Goal: Task Accomplishment & Management: Use online tool/utility

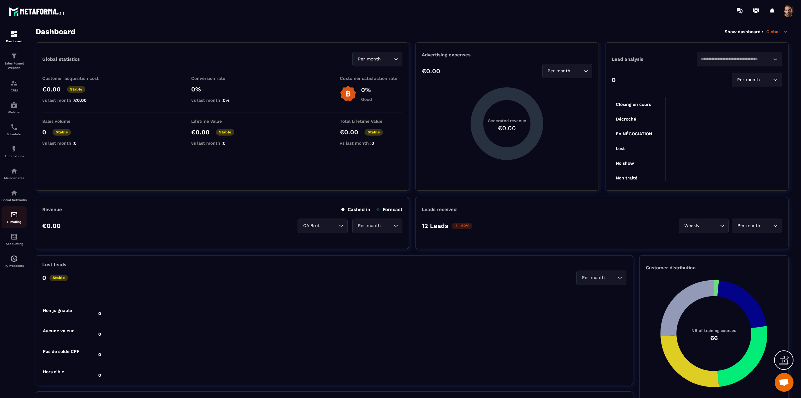
click at [15, 218] on img at bounding box center [14, 215] width 8 height 8
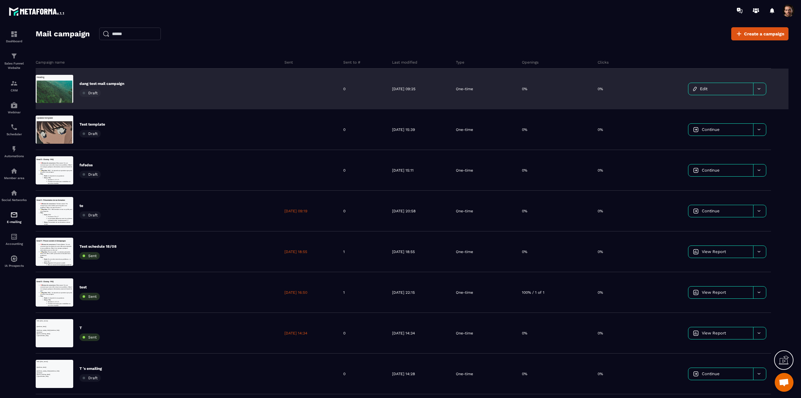
click at [715, 89] on link "Edit" at bounding box center [720, 89] width 65 height 12
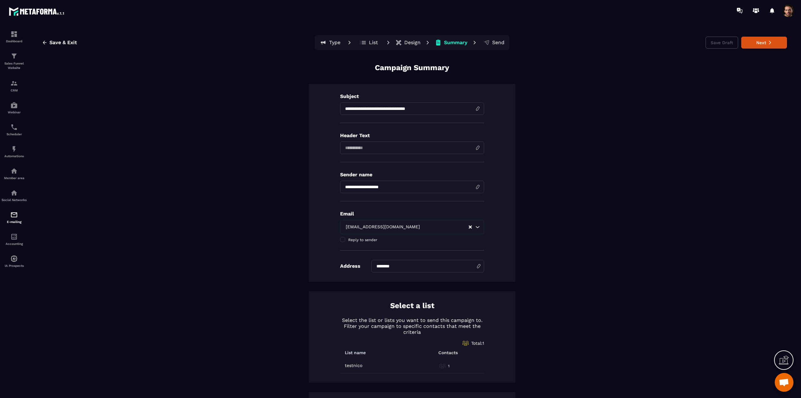
click at [396, 38] on button "Design" at bounding box center [408, 42] width 29 height 13
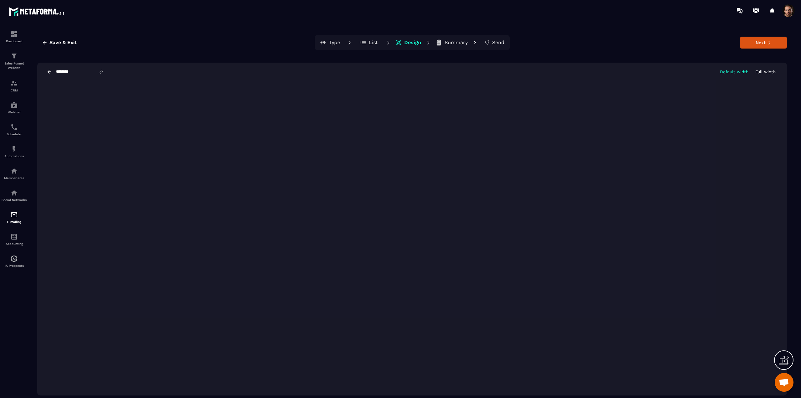
click at [48, 71] on icon at bounding box center [50, 72] width 6 height 6
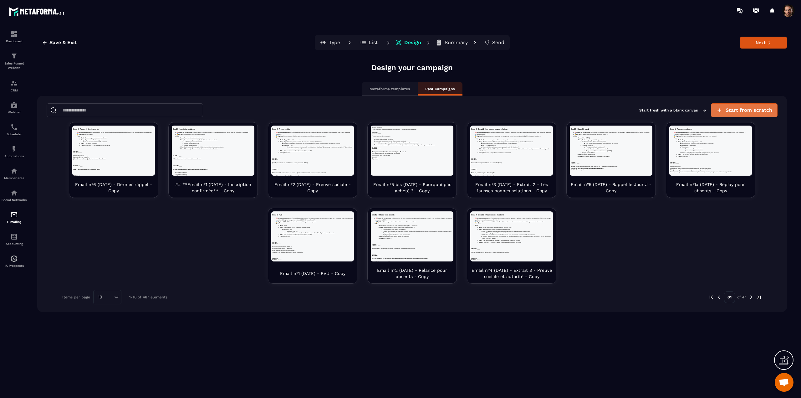
click at [761, 110] on span "Start from scratch" at bounding box center [749, 110] width 47 height 6
